Goal: Browse casually

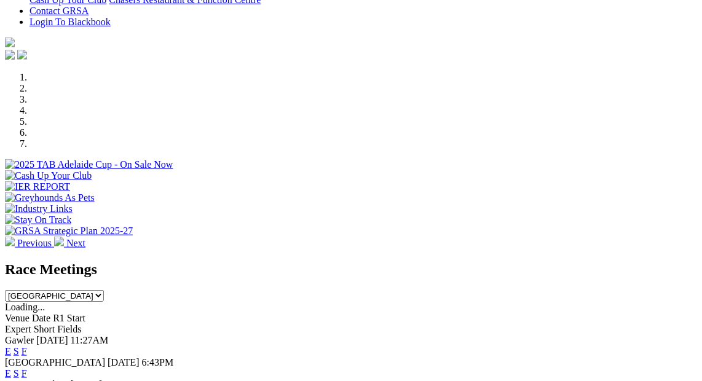
scroll to position [317, 0]
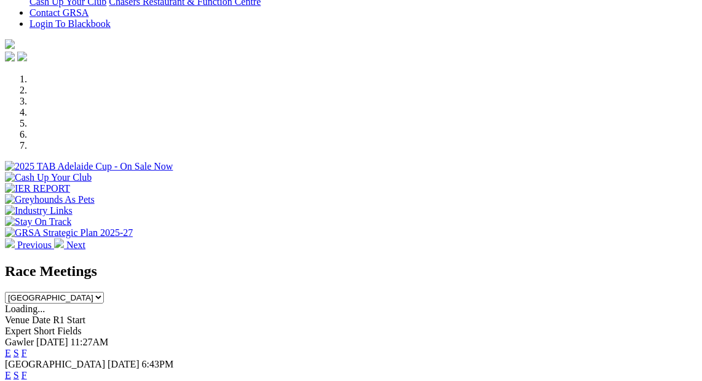
scroll to position [315, 0]
click at [109, 337] on span "11:27AM" at bounding box center [90, 342] width 38 height 10
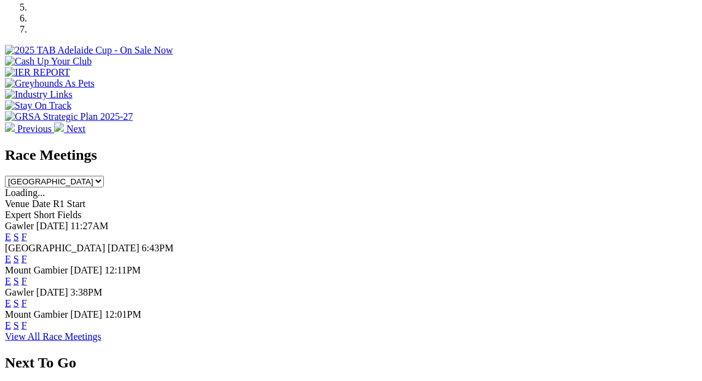
scroll to position [432, 0]
